Goal: Task Accomplishment & Management: Complete application form

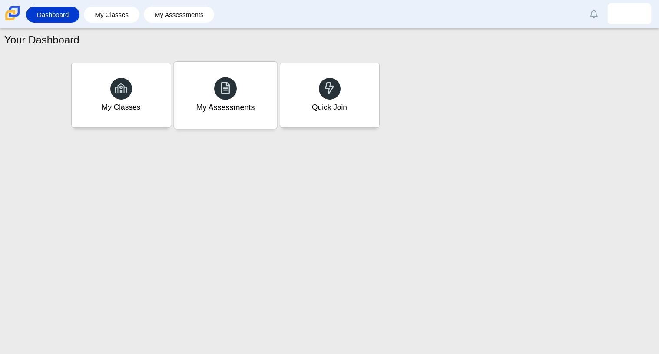
click at [217, 106] on div "My Assessments" at bounding box center [225, 107] width 59 height 11
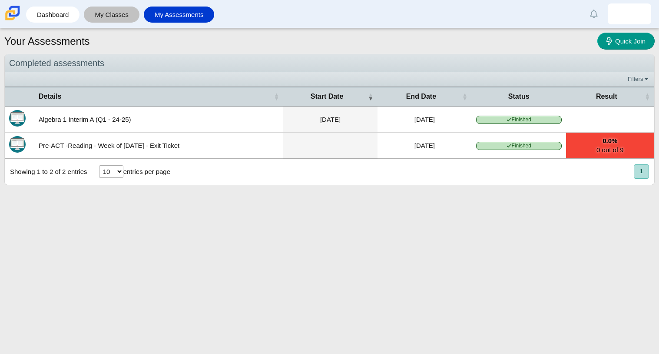
click at [105, 15] on link "My Classes" at bounding box center [111, 15] width 47 height 16
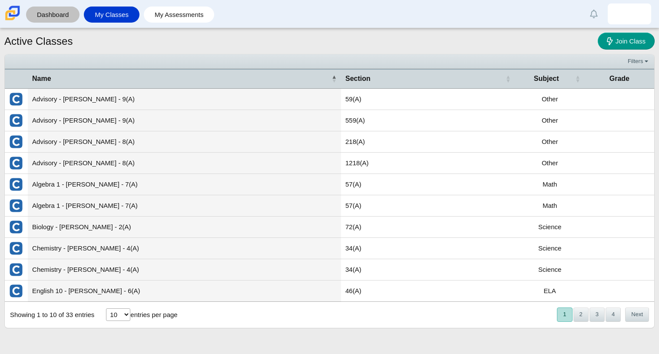
click at [58, 15] on link "Dashboard" at bounding box center [52, 15] width 45 height 16
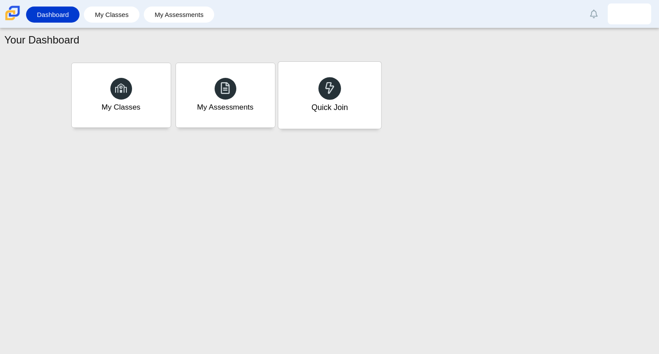
click at [350, 87] on div "Quick Join" at bounding box center [329, 95] width 103 height 67
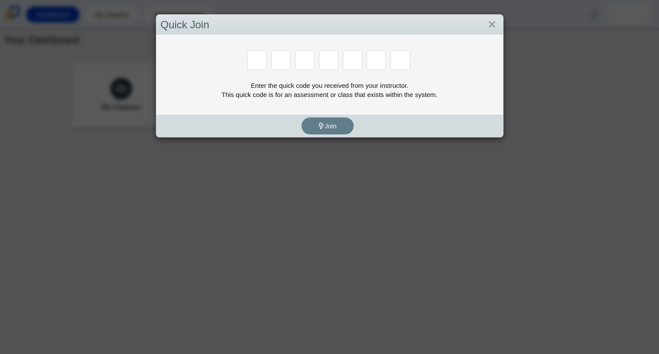
click at [318, 103] on div "Enter the quick code you received from your instructor. This quick code is for …" at bounding box center [329, 75] width 347 height 80
click at [257, 65] on input "Enter Access Code Digit 1" at bounding box center [257, 60] width 20 height 20
type input "r"
type input "c"
type input "g"
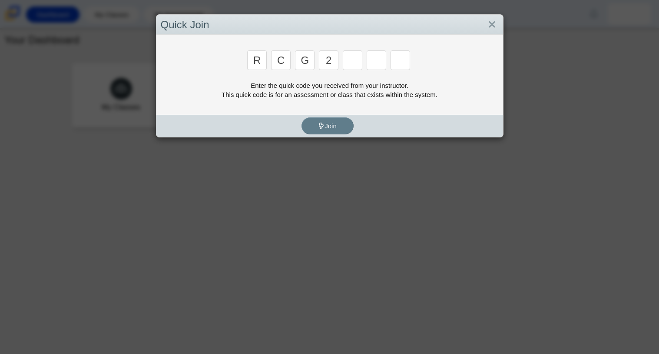
type input "2"
type input "9"
type input "v"
type input "u"
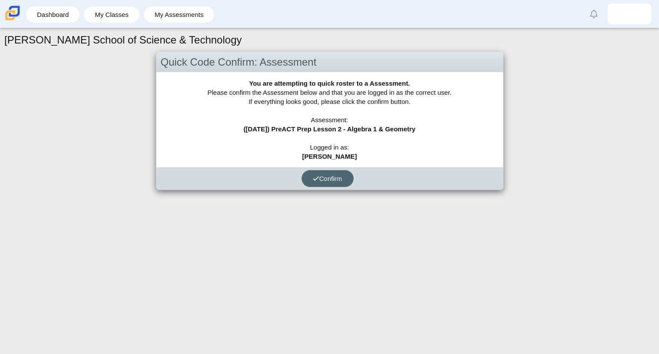
click at [340, 175] on span "Confirm" at bounding box center [328, 178] width 30 height 7
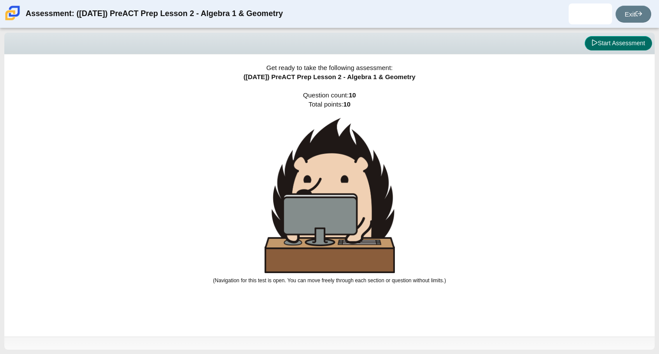
click at [594, 47] on button "Start Assessment" at bounding box center [618, 43] width 67 height 15
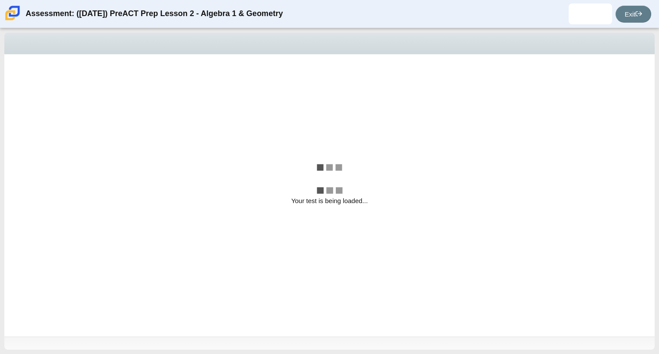
select select "bbf5d072-3e0b-44c4-9a12-6e7c9033f65b"
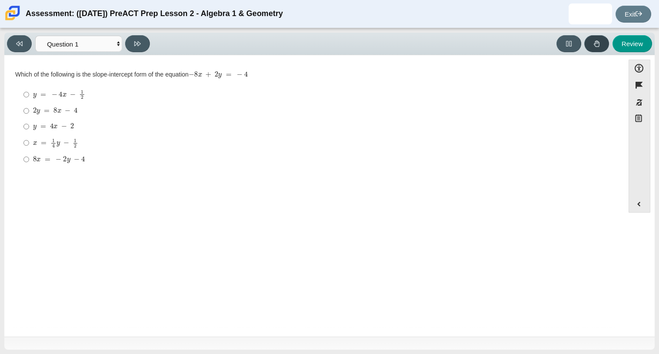
click at [598, 41] on icon at bounding box center [597, 43] width 6 height 7
click at [34, 142] on mjx-c "Assessment items" at bounding box center [35, 143] width 4 height 3
click at [29, 142] on input "x = 1 4 y − 1 2 x = 1 4 y − 1 2" at bounding box center [26, 142] width 6 height 17
radio input "true"
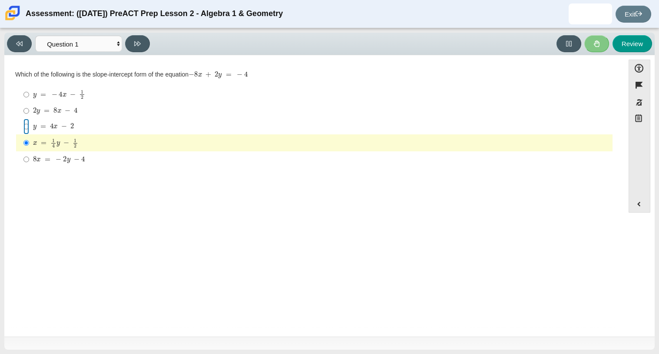
click at [26, 128] on input "y = 4 x − 2 y = 4 x − 2" at bounding box center [26, 127] width 6 height 16
radio input "true"
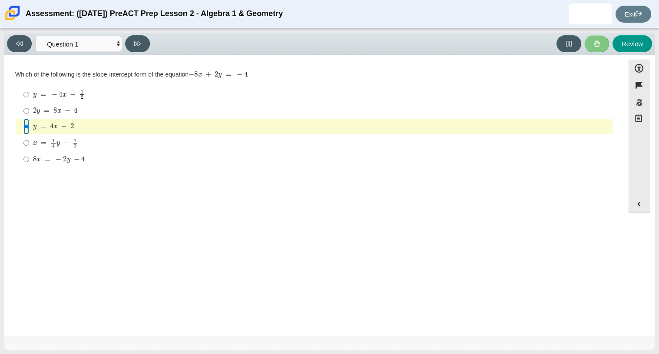
drag, startPoint x: 26, startPoint y: 128, endPoint x: 43, endPoint y: 111, distance: 23.7
click at [43, 111] on ul "y = − 4 x − 1 2 y = − 4 x − 1 2 2 y = 8 x − 4 2 y = 8 x − 4 y = 4 x − 2 y = 4 x…" at bounding box center [314, 127] width 597 height 82
drag, startPoint x: 658, startPoint y: 66, endPoint x: 638, endPoint y: 51, distance: 25.1
click at [638, 51] on div "Viewing Question 1 of 10 in Pacing Mode Questions Question 1 Question 2 Questio…" at bounding box center [329, 190] width 659 height 325
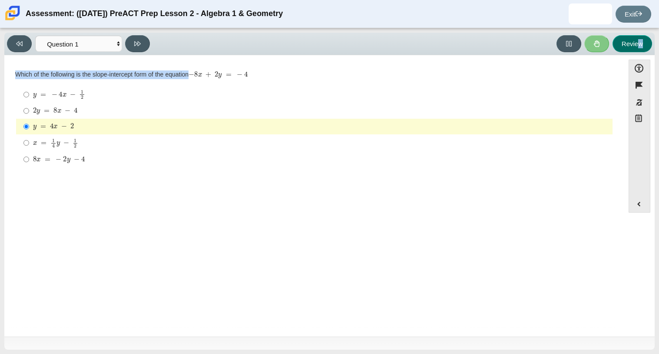
click at [638, 51] on button "Review" at bounding box center [632, 43] width 40 height 17
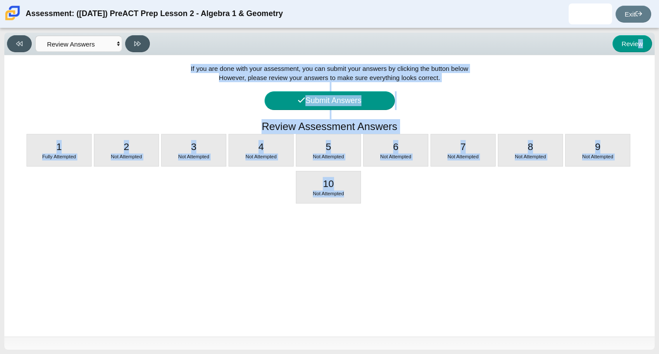
click at [92, 159] on div "If you are done with your assessment, you can submit your answers by clicking t…" at bounding box center [329, 195] width 650 height 281
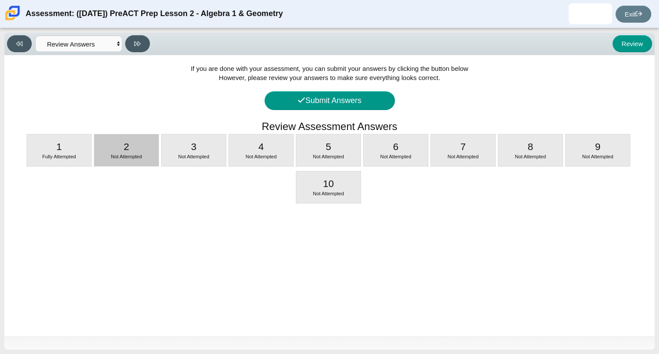
click at [131, 155] on span "Not Attempted" at bounding box center [126, 156] width 31 height 5
select select "ed62e223-81bd-4cbf-ab48-ab975844bd1f"
